Goal: Navigation & Orientation: Find specific page/section

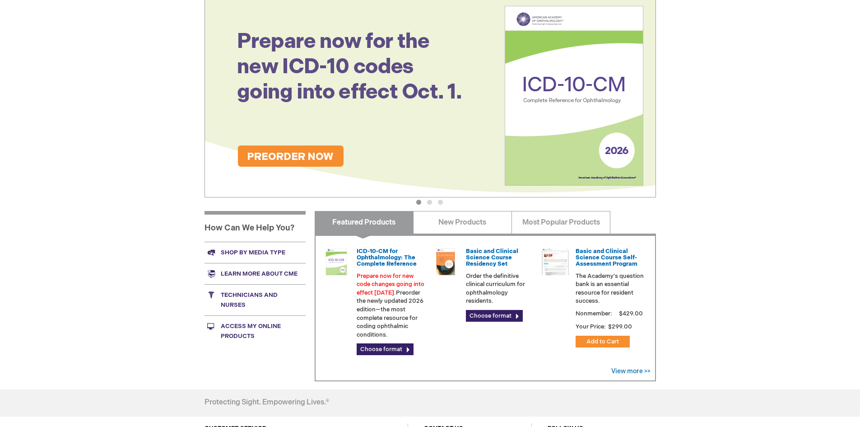
scroll to position [135, 0]
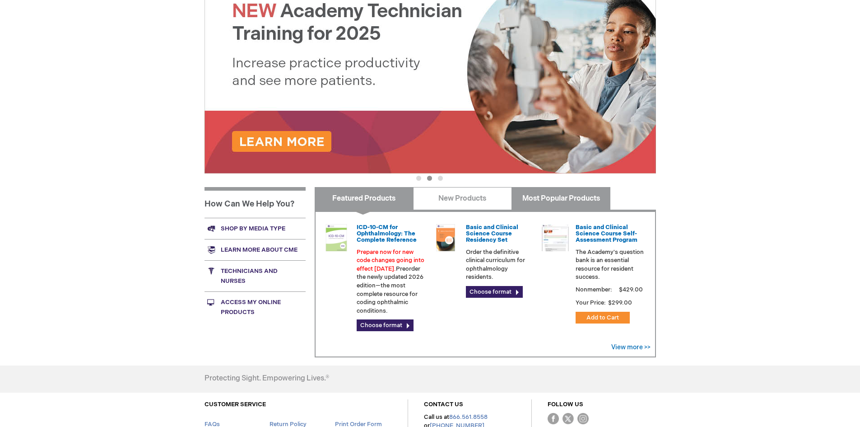
click at [542, 204] on link "Most Popular Products" at bounding box center [561, 198] width 99 height 23
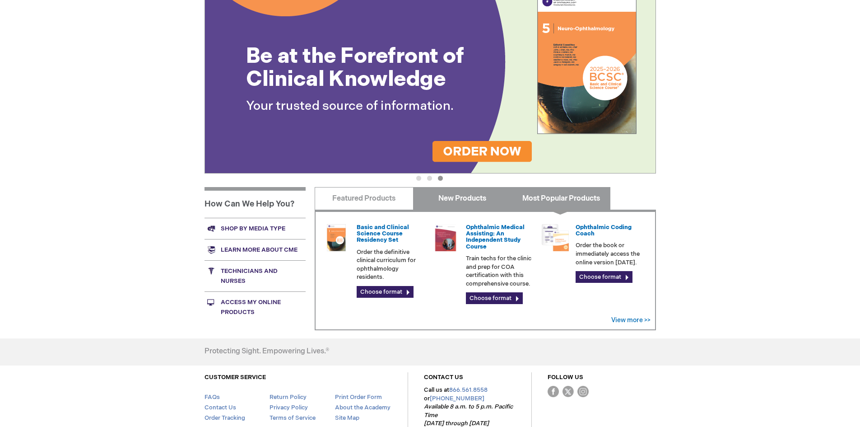
click at [466, 194] on link "New Products" at bounding box center [462, 198] width 99 height 23
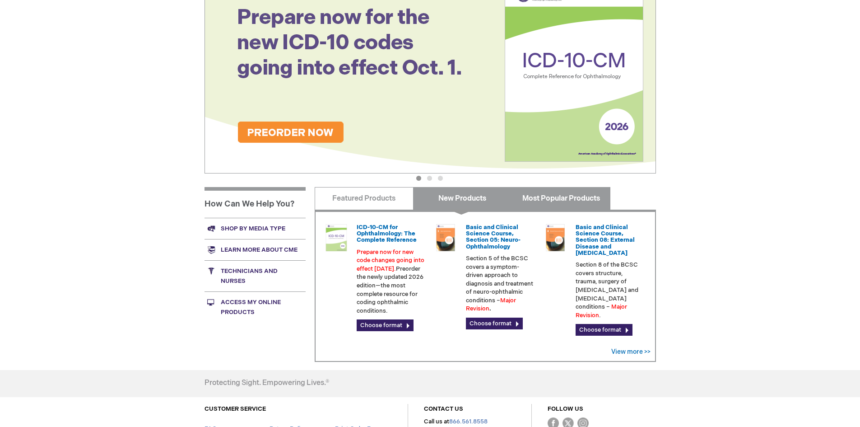
click at [537, 200] on link "Most Popular Products" at bounding box center [561, 198] width 99 height 23
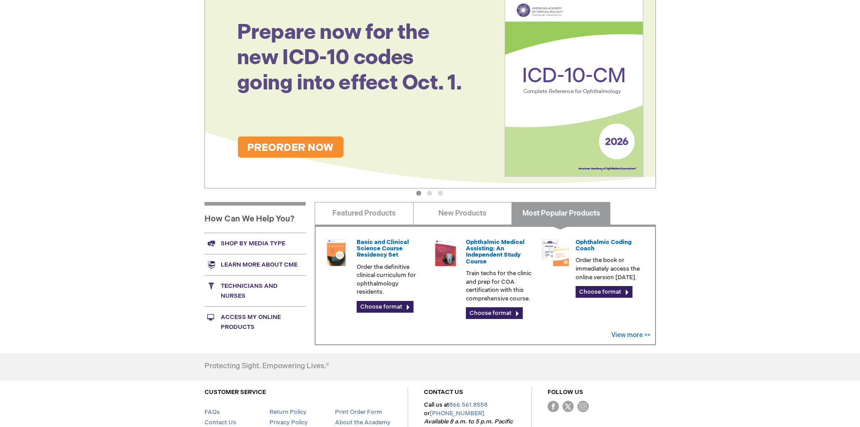
scroll to position [0, 0]
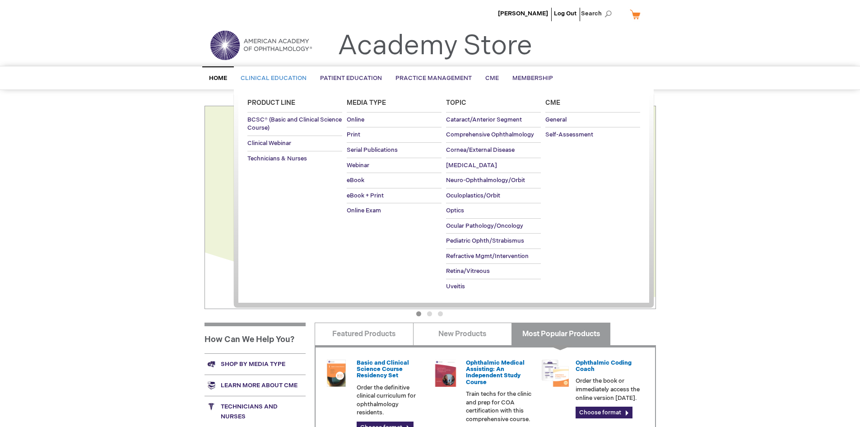
click at [267, 76] on span "Clinical Education" at bounding box center [274, 78] width 66 height 7
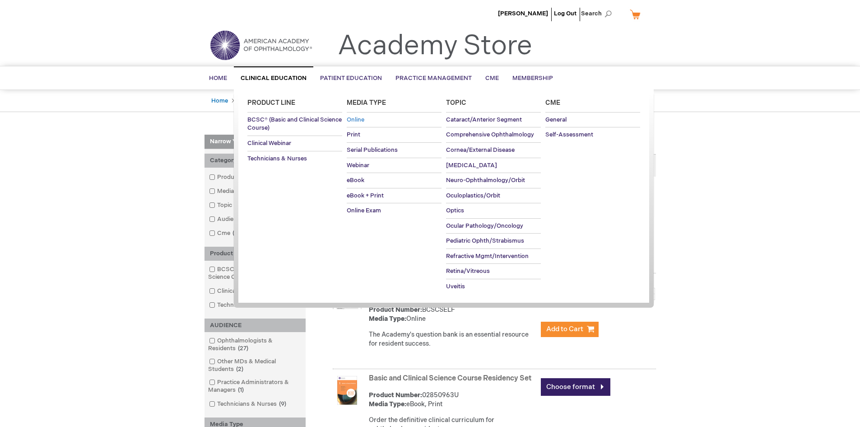
click at [358, 120] on span "Online" at bounding box center [356, 119] width 18 height 7
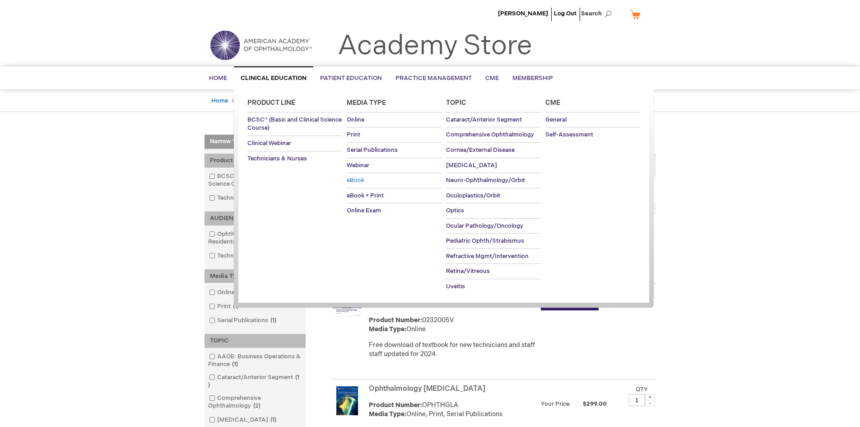
click at [359, 182] on span "eBook" at bounding box center [356, 180] width 18 height 7
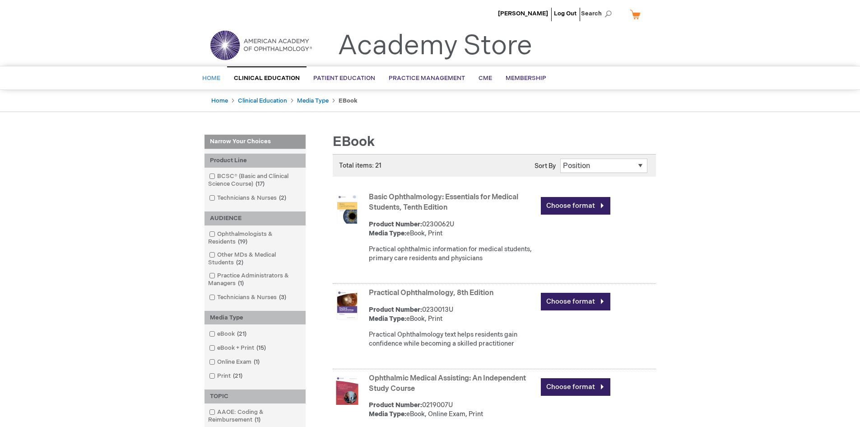
click at [219, 80] on span "Home" at bounding box center [211, 78] width 18 height 7
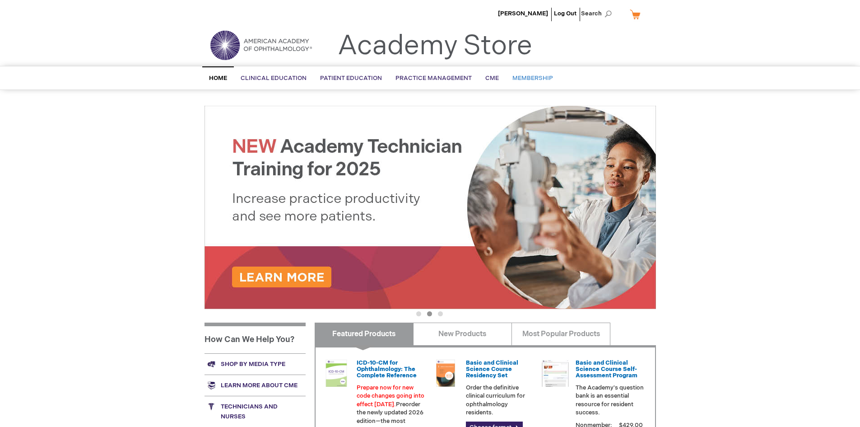
click at [523, 78] on span "Membership" at bounding box center [533, 78] width 41 height 7
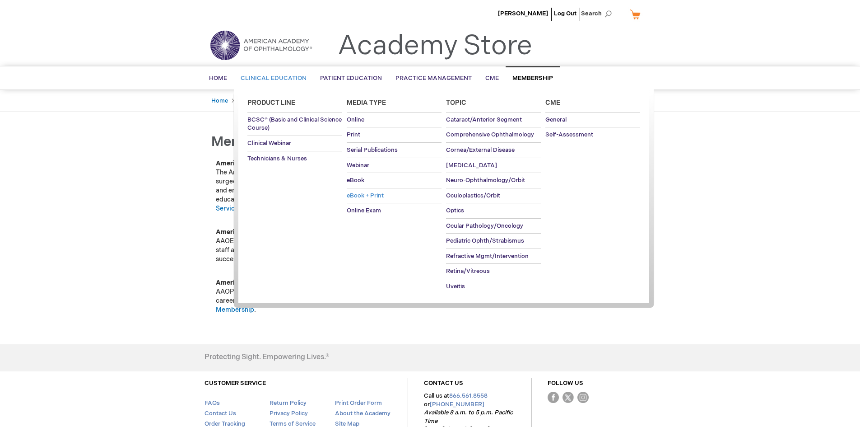
click at [359, 194] on span "eBook + Print" at bounding box center [365, 195] width 37 height 7
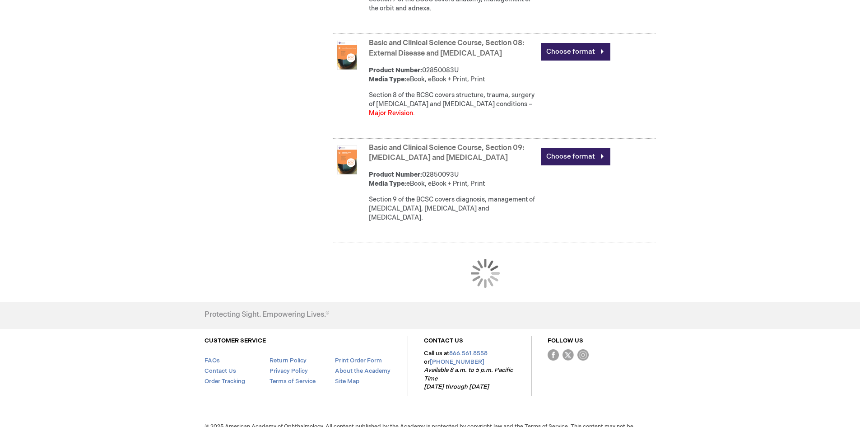
scroll to position [927, 0]
